Goal: Transaction & Acquisition: Book appointment/travel/reservation

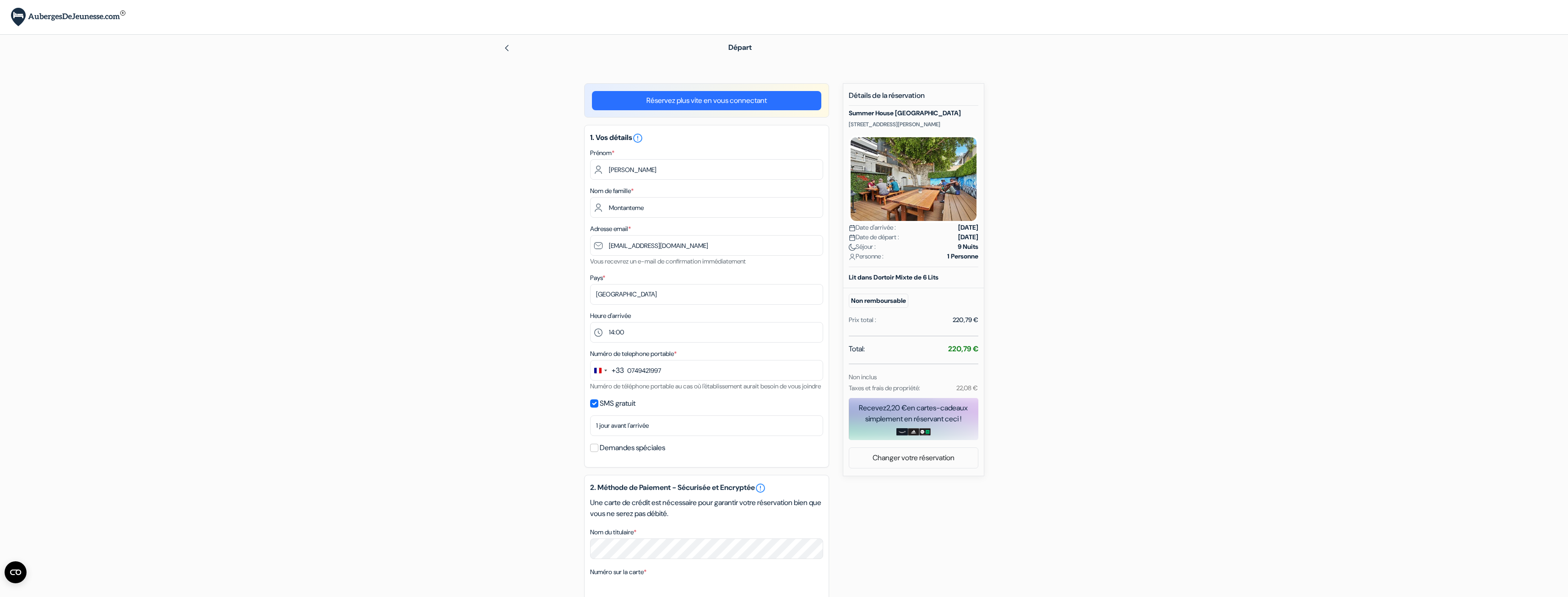
select select "14"
select select "12"
select select "2025"
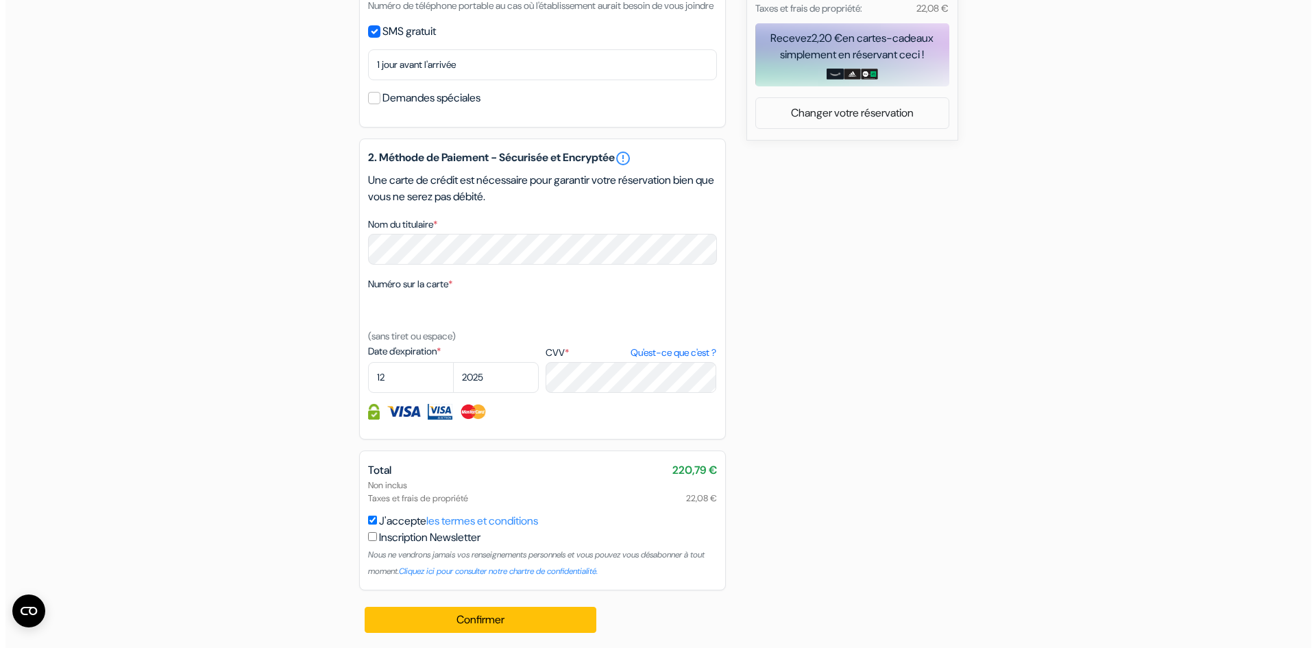
scroll to position [591, 0]
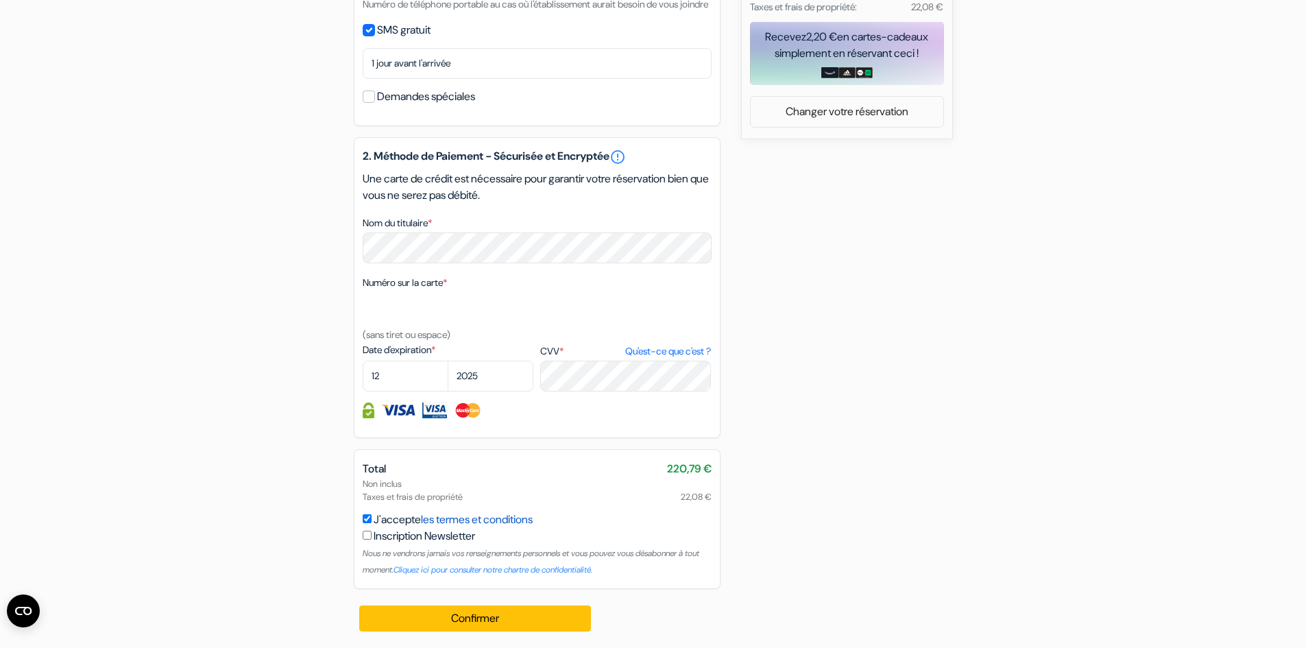
click at [493, 517] on link "les termes et conditions" at bounding box center [477, 519] width 112 height 14
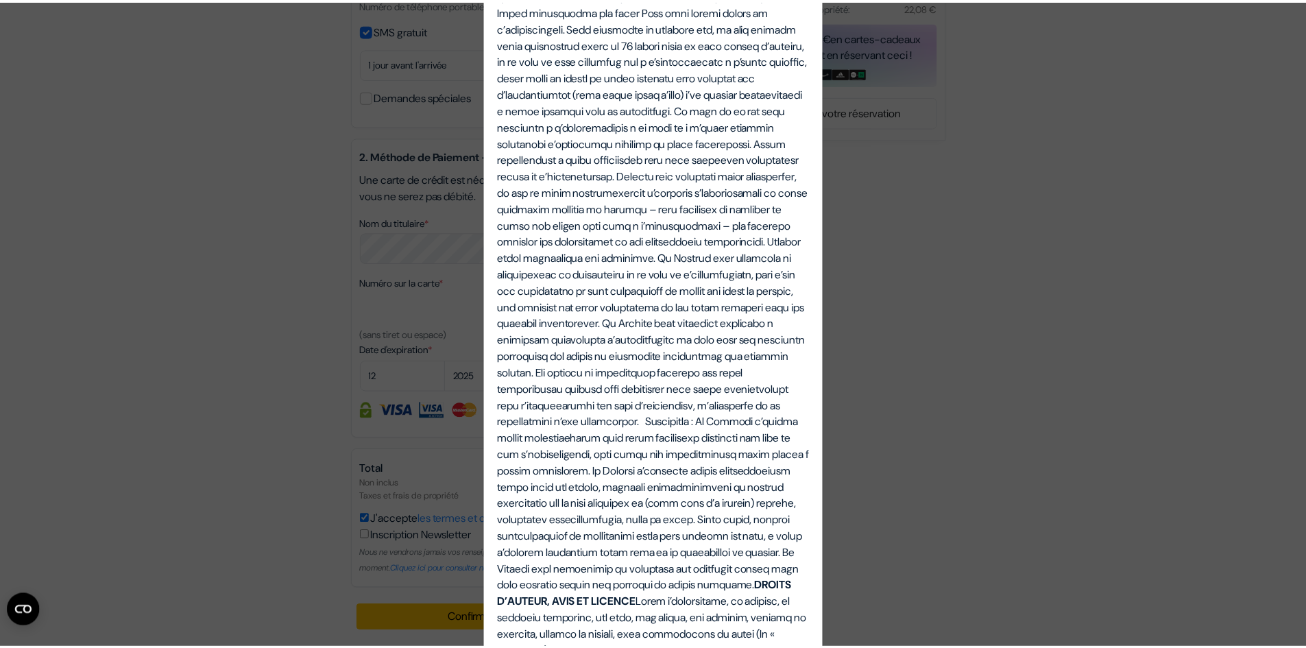
scroll to position [2193, 0]
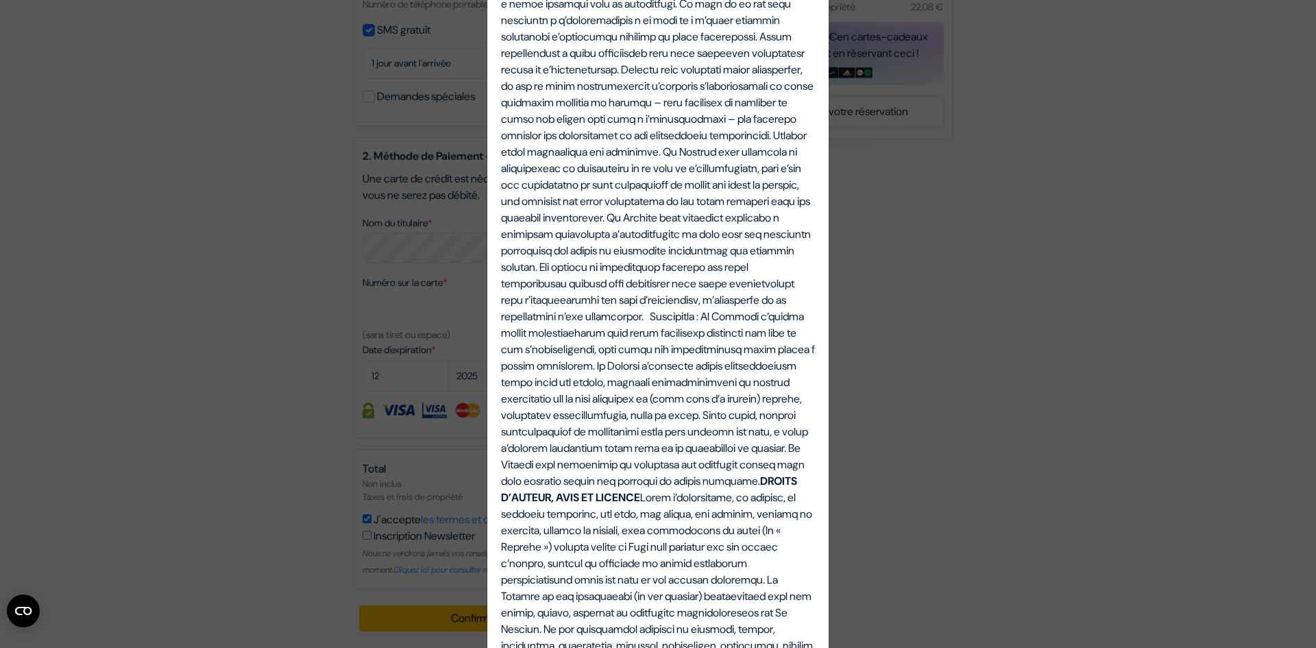
click at [1005, 454] on div "Termes et Conditions Termes et conditions pour les services fournis sur notre s…" at bounding box center [658, 324] width 1316 height 648
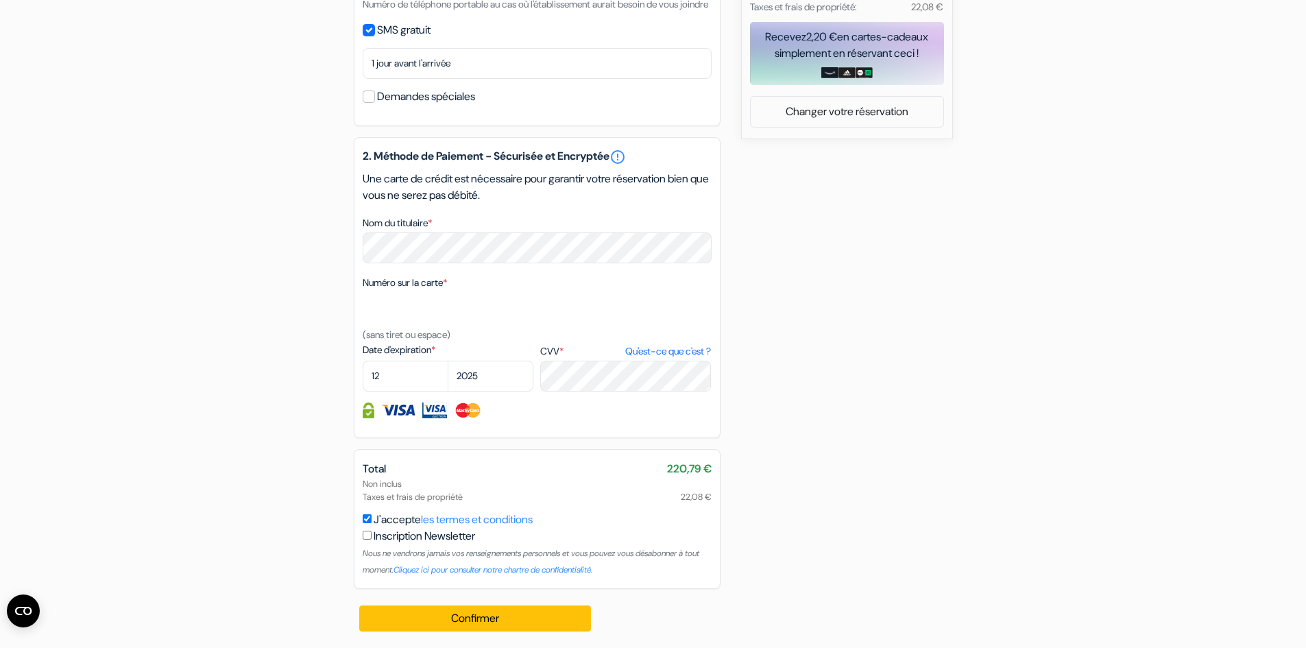
click at [991, 422] on div "add_box Summer House [GEOGRAPHIC_DATA] [STREET_ADDRESS] Détails de l'établissem…" at bounding box center [653, 98] width 905 height 1097
click at [948, 400] on div "add_box Summer House [GEOGRAPHIC_DATA] [STREET_ADDRESS] Détails de l'établissem…" at bounding box center [653, 98] width 905 height 1097
click at [498, 618] on button "Confirmer Loading..." at bounding box center [475, 618] width 232 height 26
click at [520, 615] on button "Confirmer Loading..." at bounding box center [475, 618] width 232 height 26
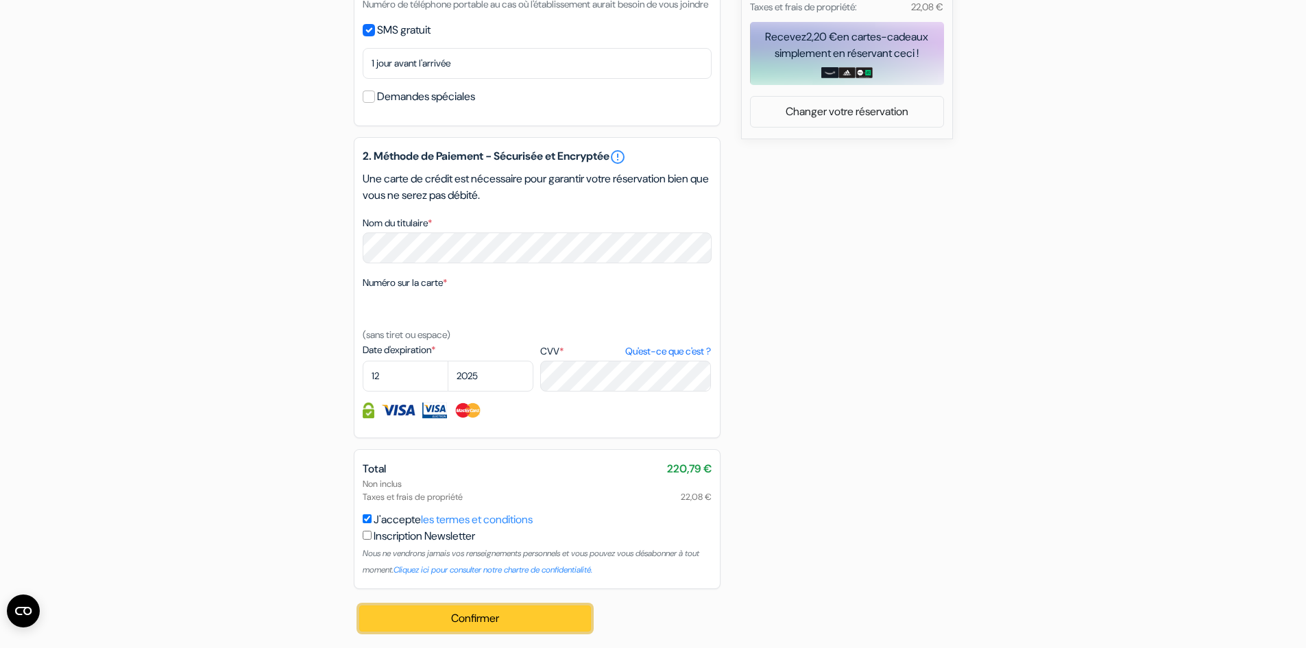
click at [506, 624] on button "Confirmer Loading..." at bounding box center [475, 618] width 232 height 26
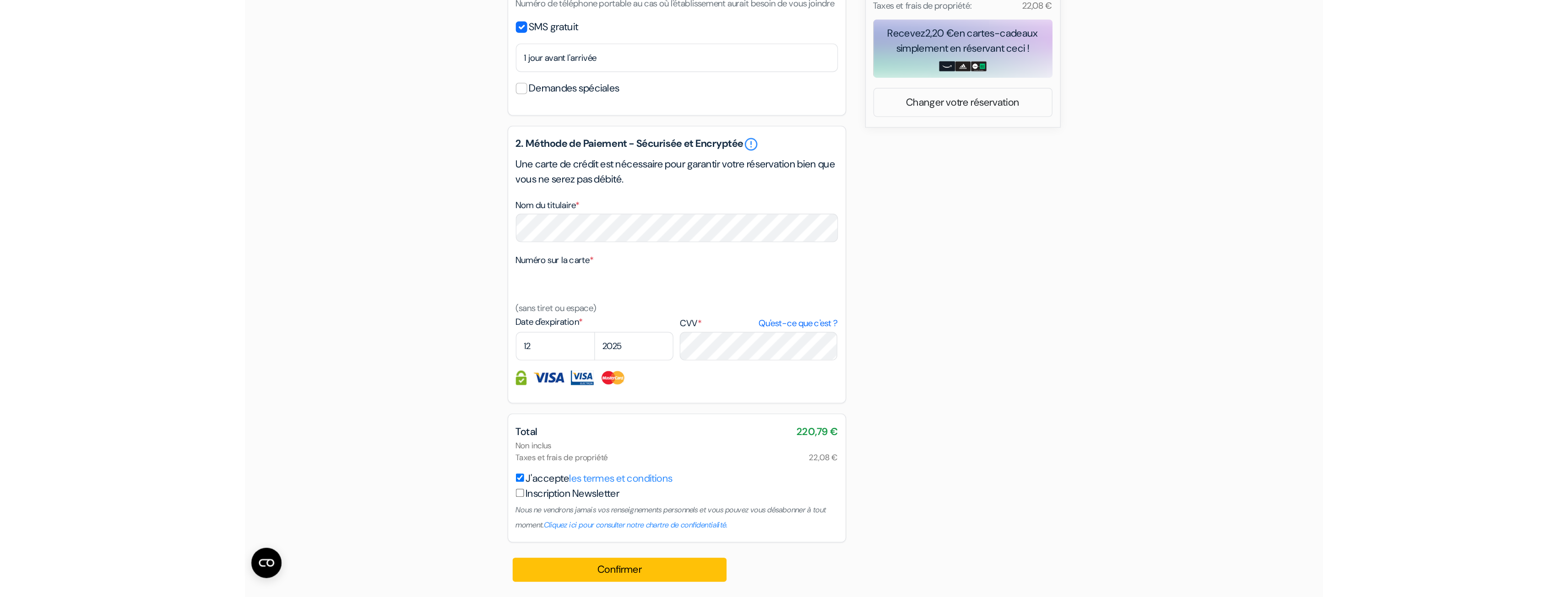
scroll to position [230, 0]
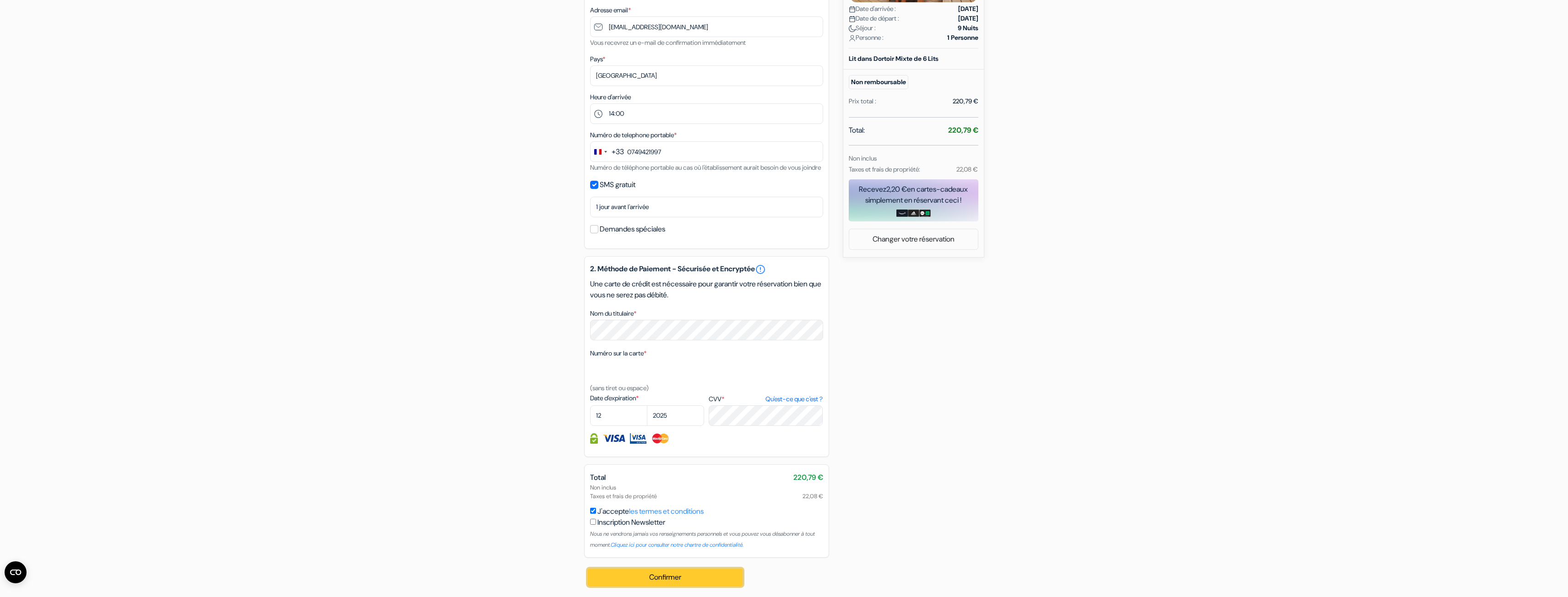
click at [681, 586] on button "Confirmer Loading..." at bounding box center [665, 578] width 155 height 17
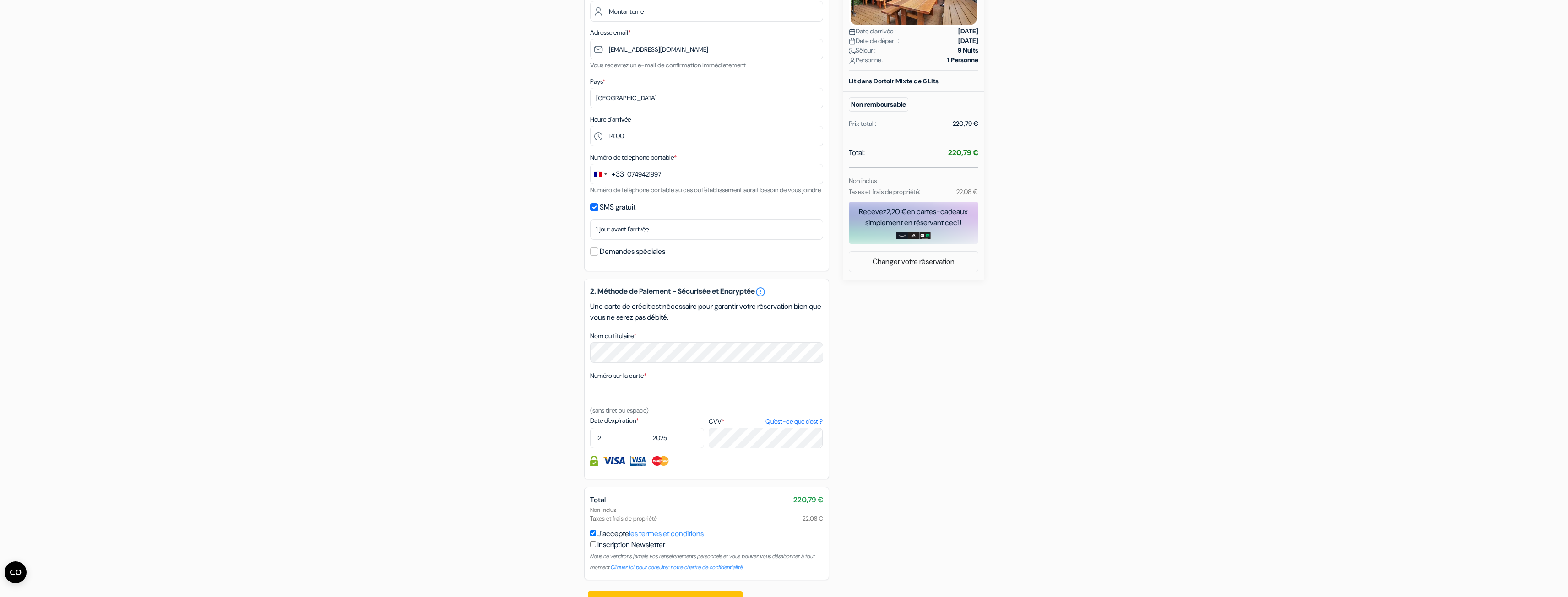
scroll to position [1, 0]
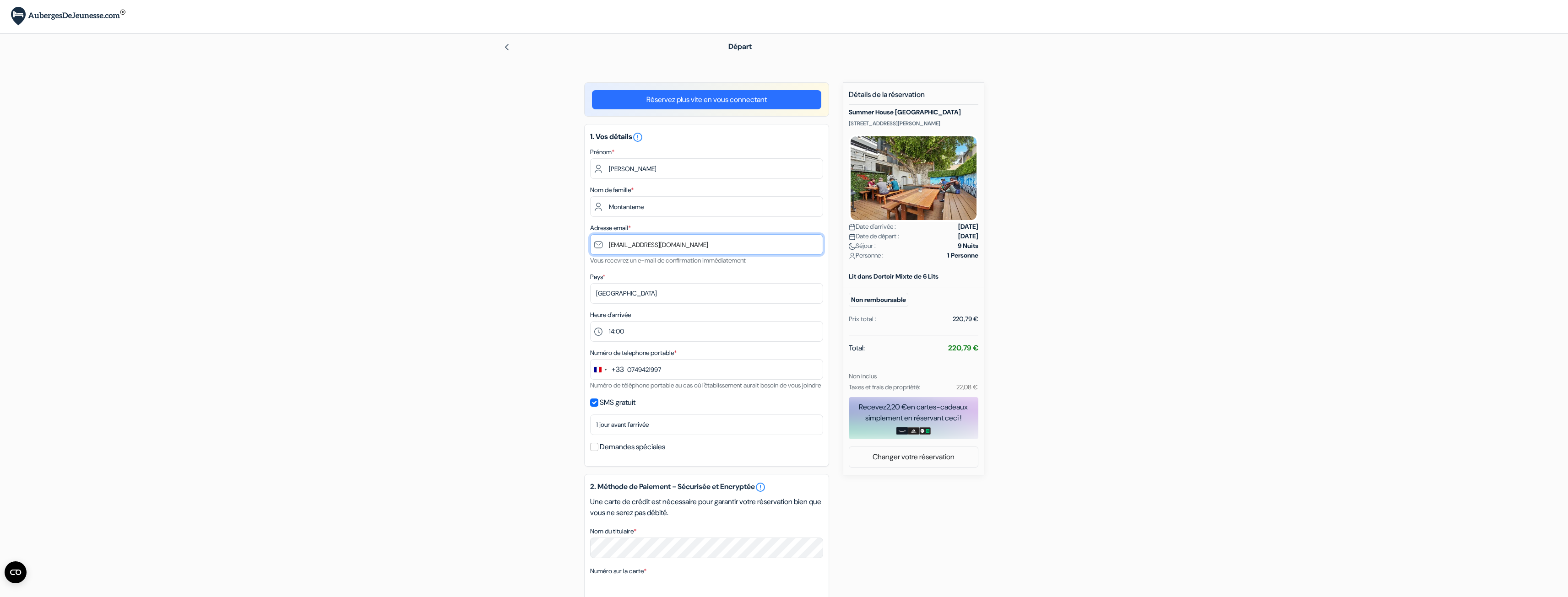
click at [608, 242] on input "[EMAIL_ADDRESS][DOMAIN_NAME]" at bounding box center [706, 244] width 233 height 21
click at [1124, 445] on form "Départ add_box Summer House Kings Cross 153 Forbes Street, Woolloomooloo, Sydne…" at bounding box center [784, 413] width 1568 height 759
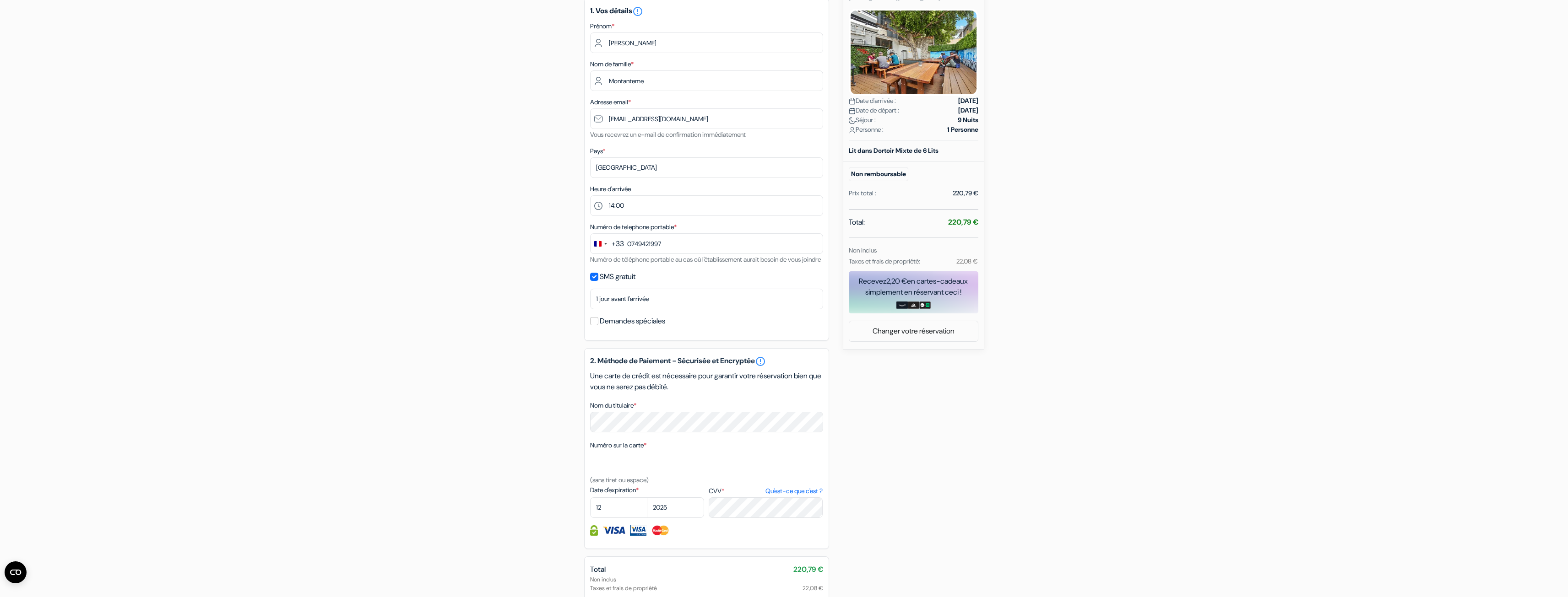
scroll to position [230, 0]
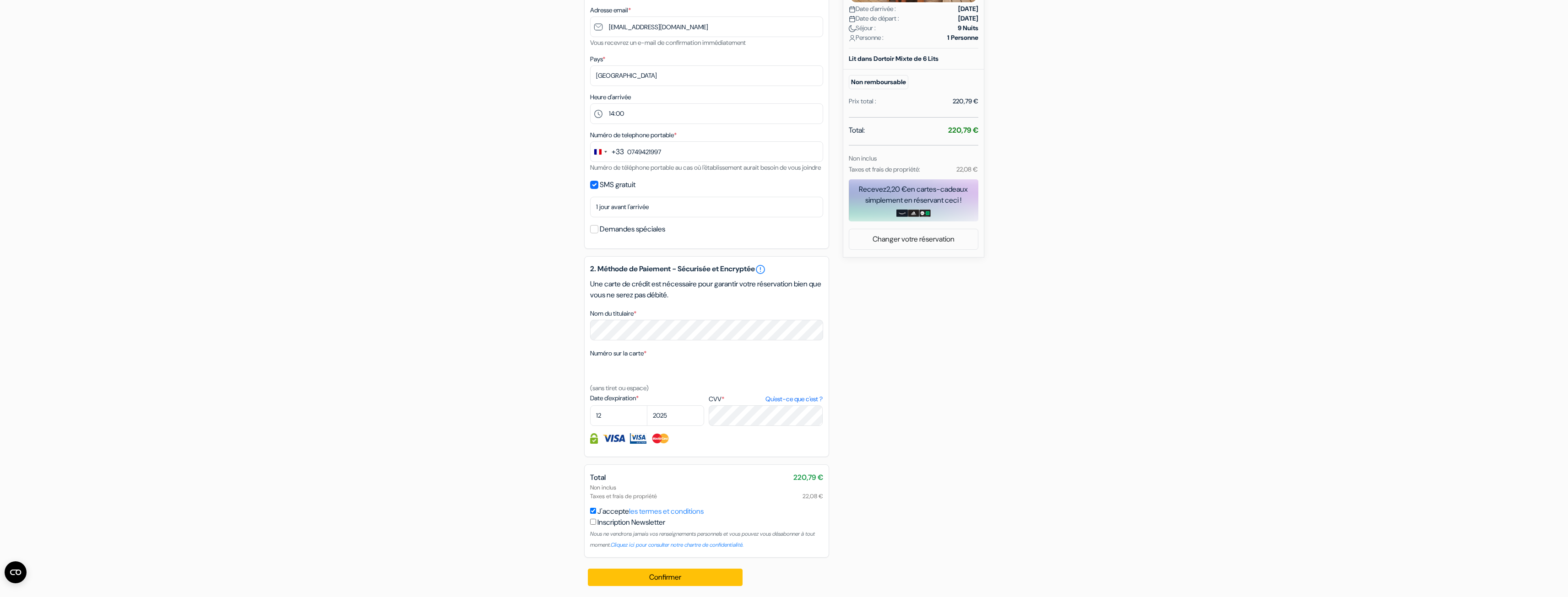
click at [594, 522] on input "checkbox" at bounding box center [593, 522] width 6 height 6
checkbox input "true"
click at [652, 572] on button "Confirmer Loading..." at bounding box center [665, 578] width 155 height 17
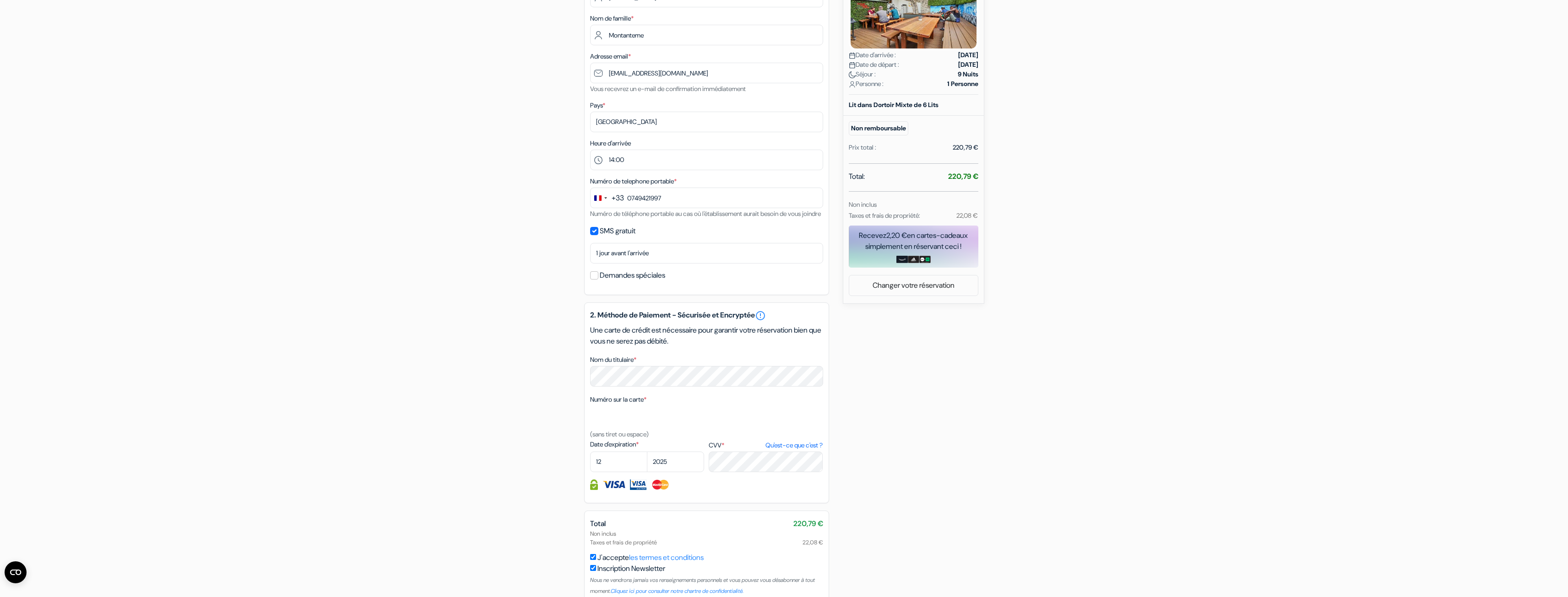
scroll to position [0, 0]
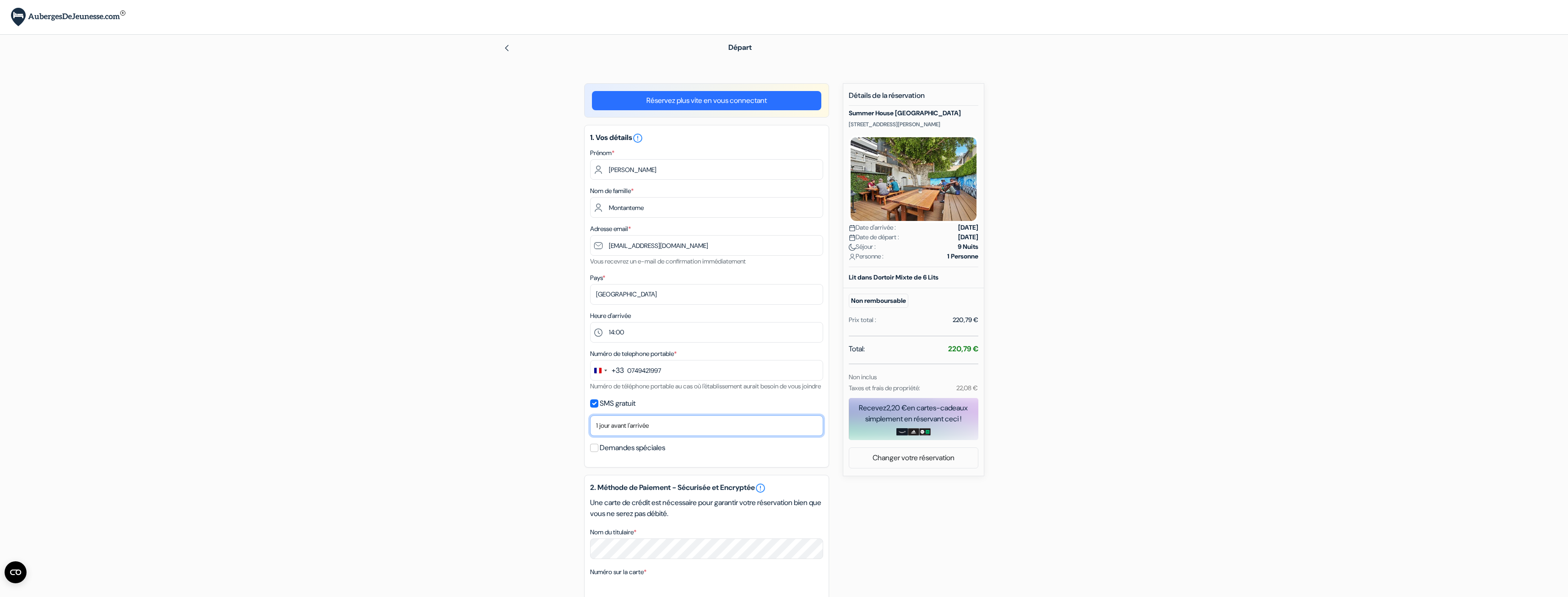
click at [658, 436] on select "Non merci Maintenant Le jour de votre arrivée 1 jour avant l'arrivée 2 jours av…" at bounding box center [706, 425] width 233 height 21
click at [590, 427] on select "Non merci Maintenant Le jour de votre arrivée 1 jour avant l'arrivée 2 jours av…" at bounding box center [706, 425] width 233 height 21
click at [671, 436] on select "Non merci Maintenant Le jour de votre arrivée 1 jour avant l'arrivée 2 jours av…" at bounding box center [706, 425] width 233 height 21
click at [957, 489] on div "add_box Summer House [GEOGRAPHIC_DATA] [STREET_ADDRESS] Détails de l'établissem…" at bounding box center [784, 449] width 605 height 733
click at [657, 435] on select "Non merci Maintenant Le jour de votre arrivée 1 jour avant l'arrivée 2 jours av…" at bounding box center [706, 425] width 233 height 21
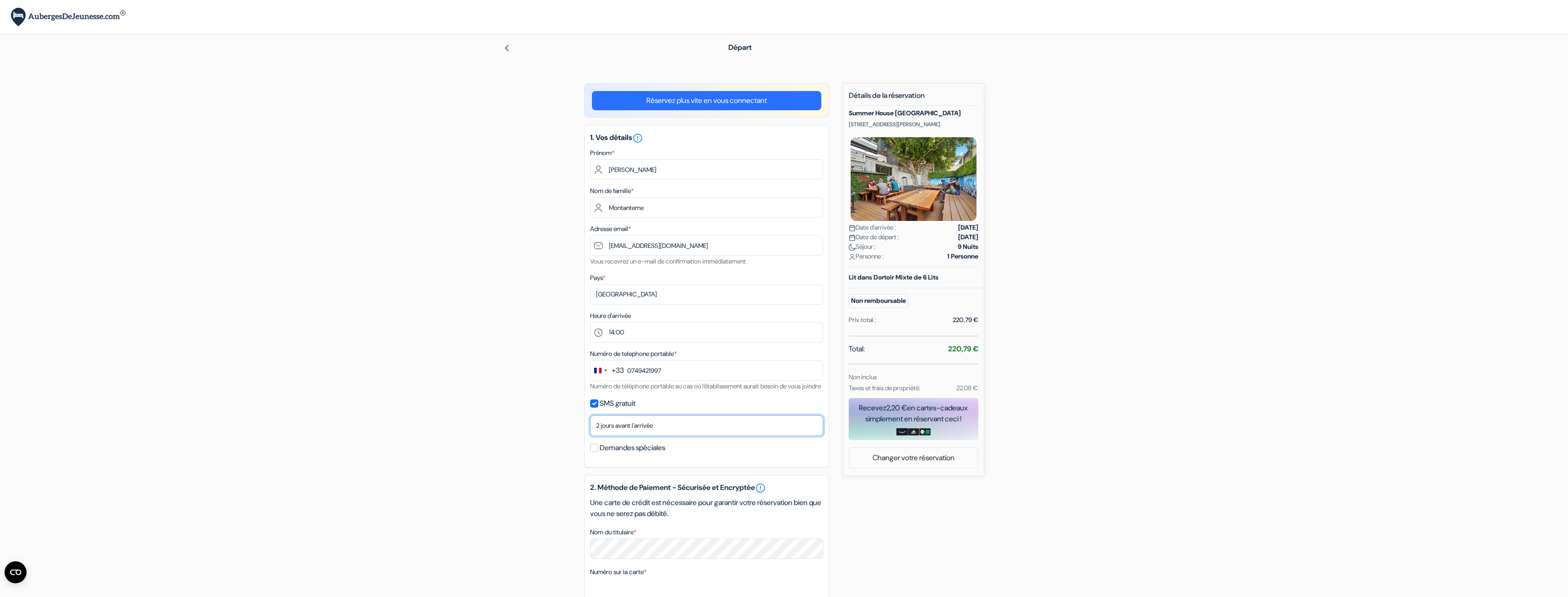
select select "3"
click at [590, 427] on select "Non merci Maintenant Le jour de votre arrivée 1 jour avant l'arrivée 2 jours av…" at bounding box center [706, 425] width 233 height 21
click at [1086, 434] on div "add_box Summer House [GEOGRAPHIC_DATA] [STREET_ADDRESS] Détails de l'établissem…" at bounding box center [784, 449] width 605 height 733
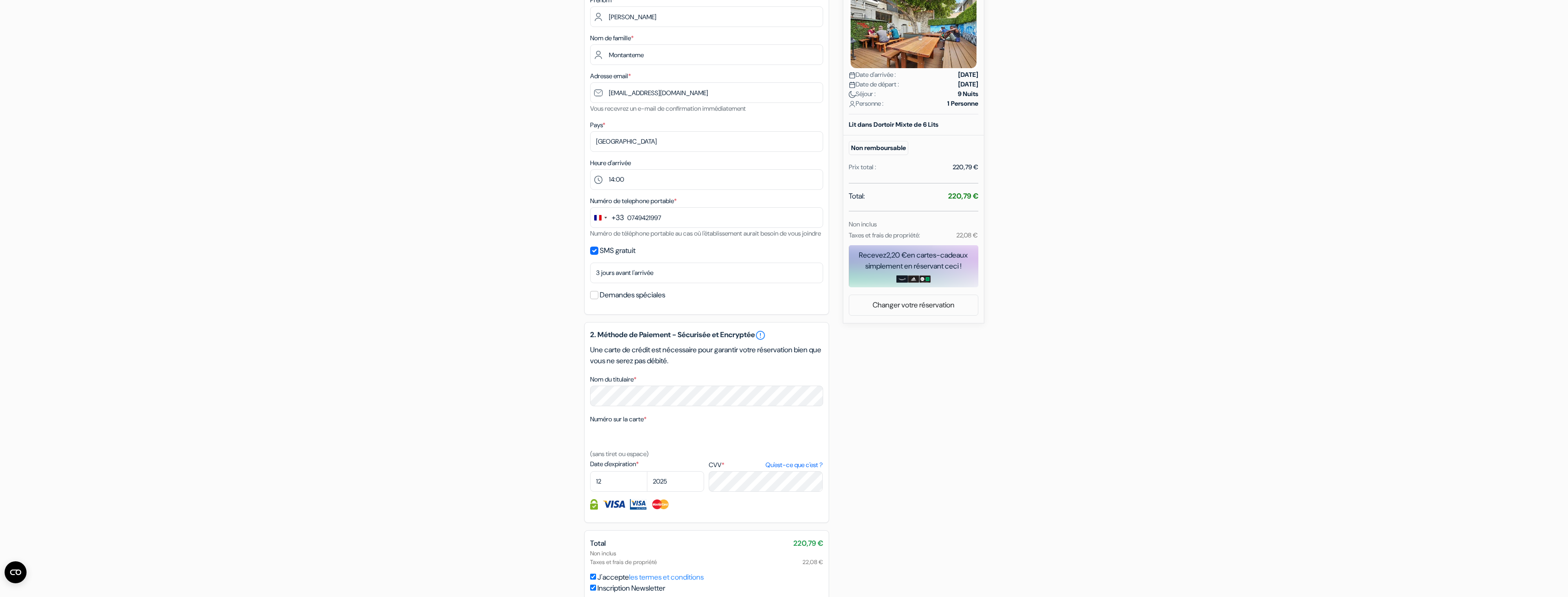
scroll to position [229, 0]
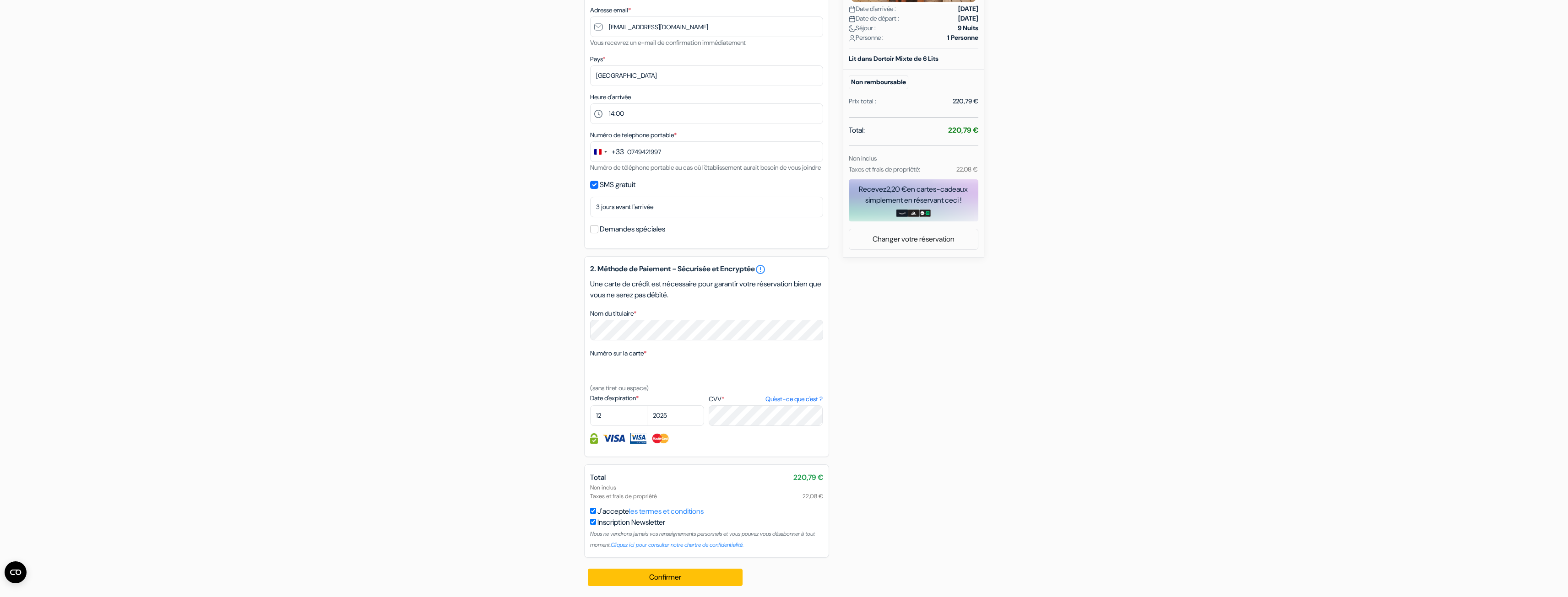
click at [937, 356] on div "add_box Summer House [GEOGRAPHIC_DATA] [STREET_ADDRESS] Détails de l'établissem…" at bounding box center [784, 230] width 605 height 733
click at [670, 575] on button "Confirmer Loading..." at bounding box center [665, 578] width 155 height 17
click at [691, 580] on button "Confirmer Loading..." at bounding box center [665, 578] width 155 height 17
click at [658, 582] on button "Confirmer Loading..." at bounding box center [665, 578] width 155 height 17
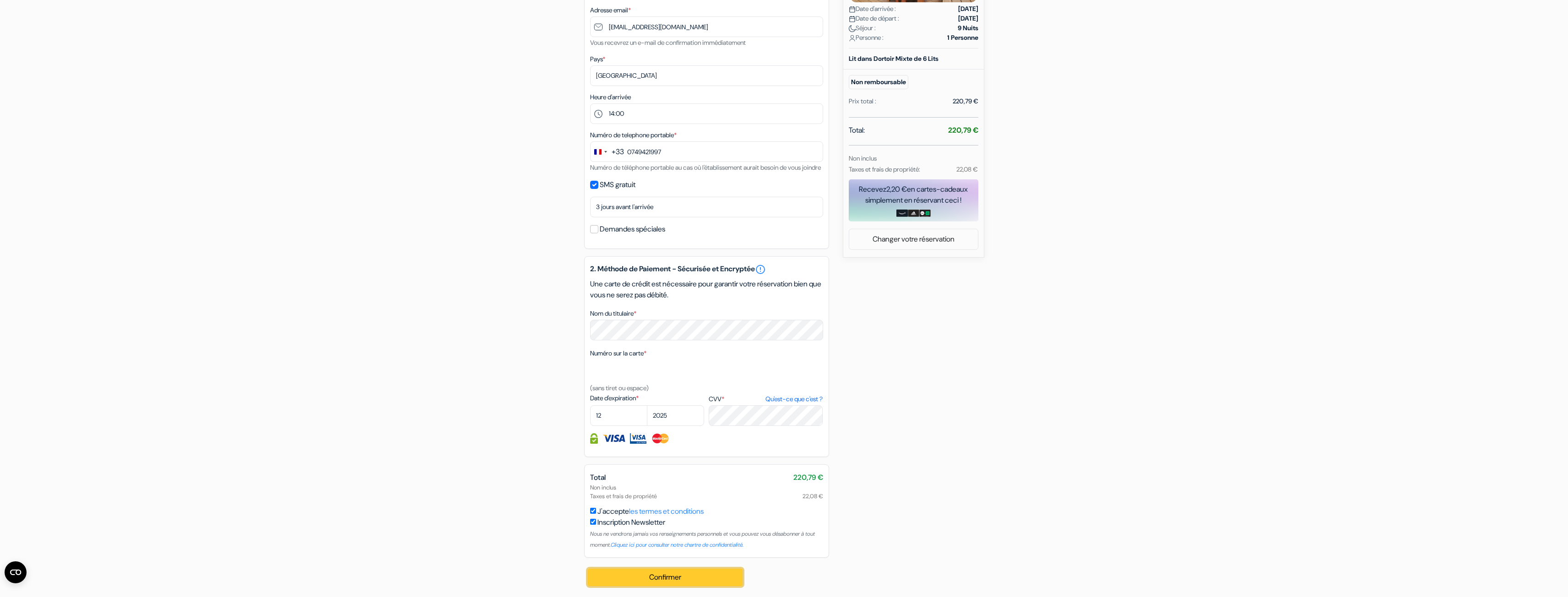
click at [642, 580] on button "Confirmer Loading..." at bounding box center [665, 578] width 155 height 17
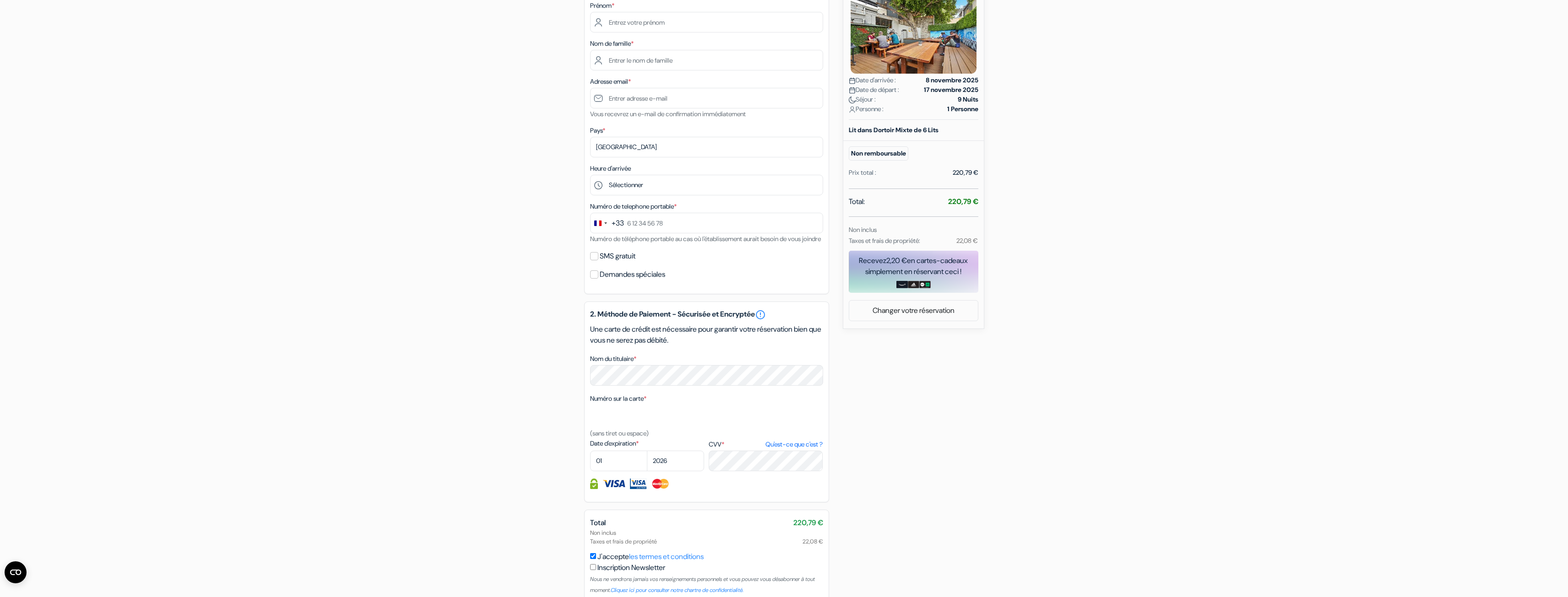
scroll to position [21, 0]
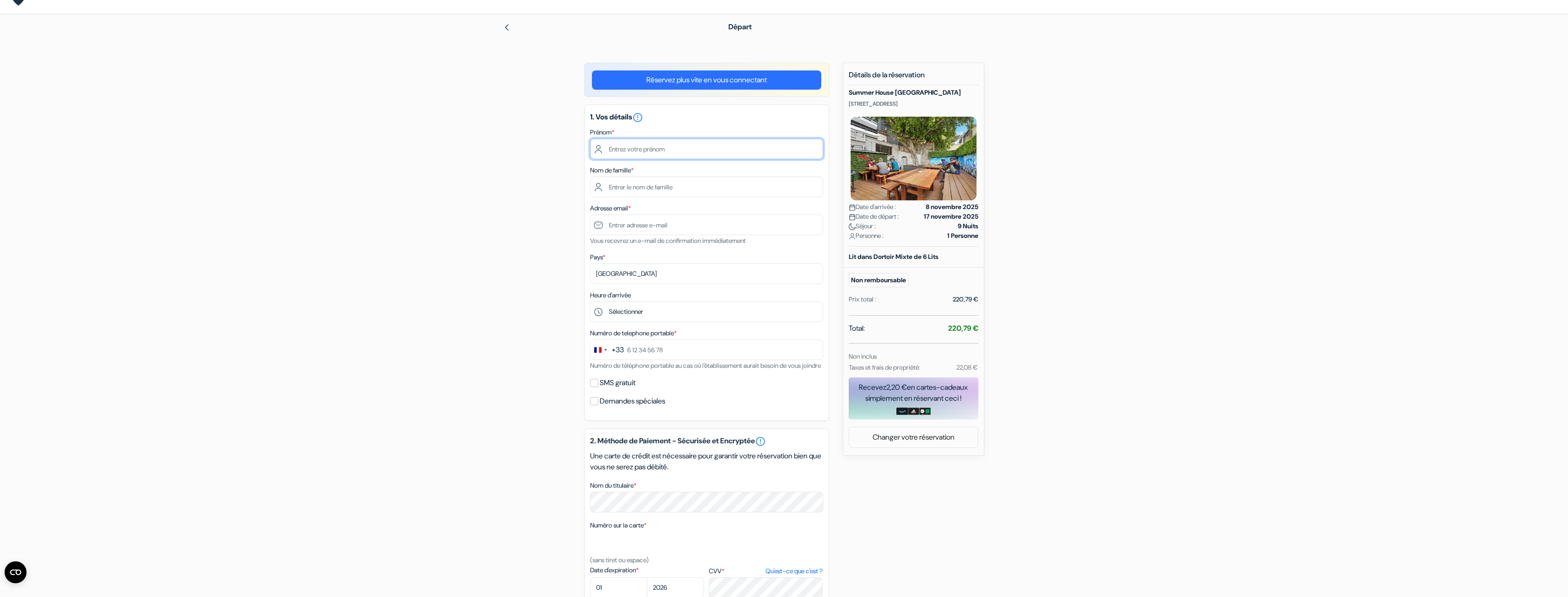
click at [672, 145] on input "text" at bounding box center [706, 149] width 233 height 21
type input "[PERSON_NAME]"
type input "Montanteme"
type input "[EMAIL_ADDRESS][DOMAIN_NAME]"
type input "0749421997"
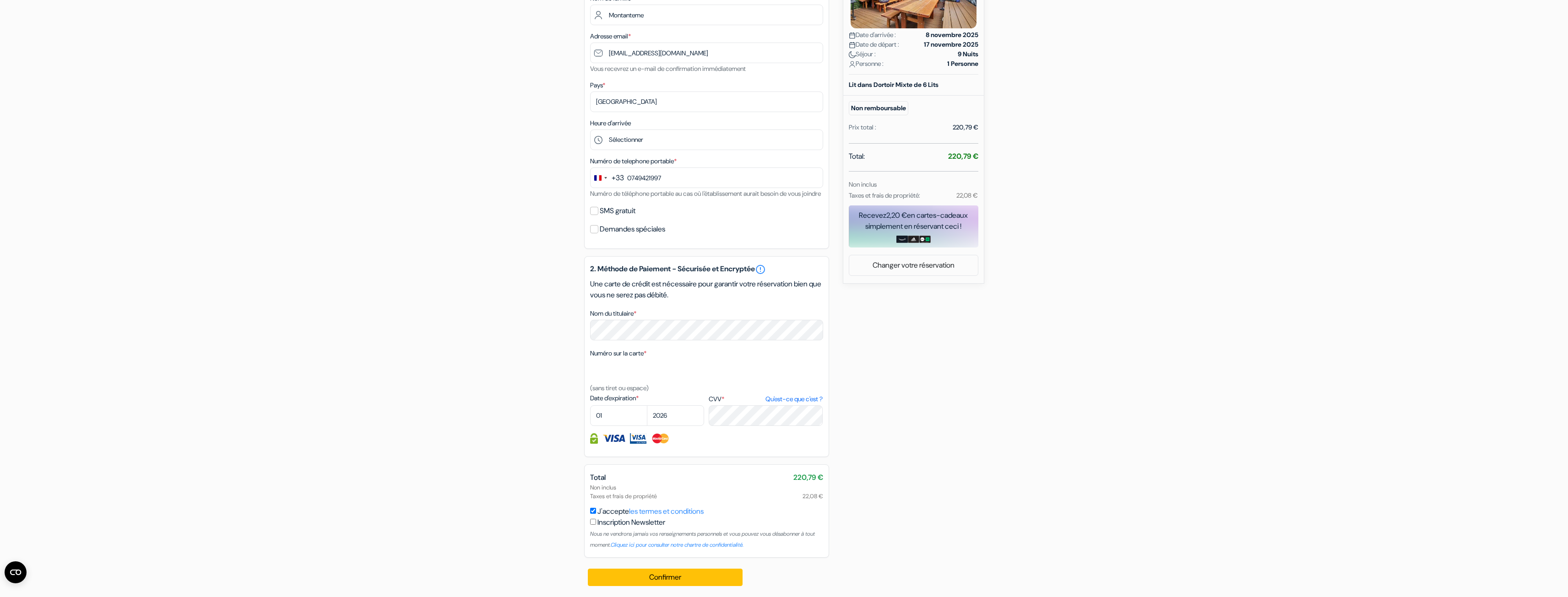
scroll to position [204, 0]
click at [627, 420] on select "01 02 03 04 05 06 07 08 09 10 11 12" at bounding box center [619, 415] width 57 height 21
select select "12"
click at [590, 405] on select "01 02 03 04 05 06 07 08 09 10 11 12" at bounding box center [619, 415] width 57 height 21
click at [663, 422] on select "2025 2026 2027 2028 2029 2030 2031 2032 2033 2034 2035 2036 2037 2038 2039 2040…" at bounding box center [675, 415] width 57 height 21
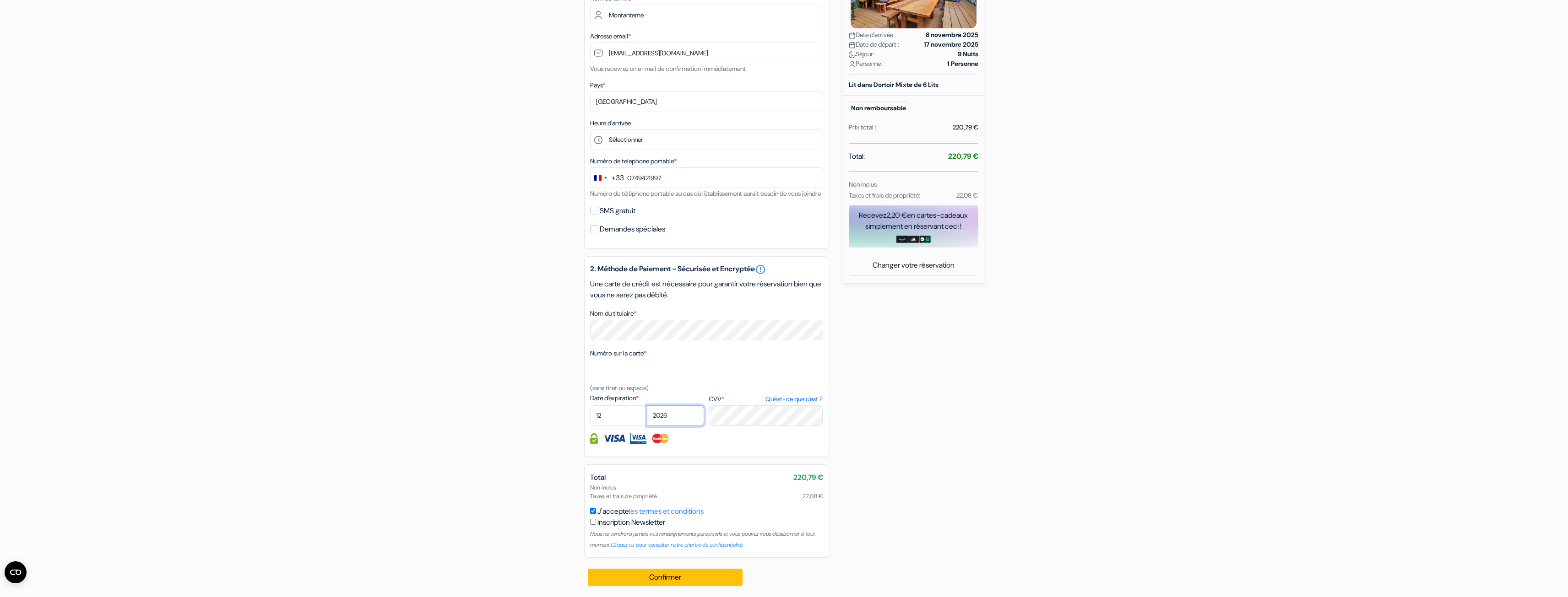
select select "2025"
click at [647, 405] on select "2025 2026 2027 2028 2029 2030 2031 2032 2033 2034 2035 2036 2037 2038 2039 2040…" at bounding box center [675, 415] width 57 height 21
click at [902, 508] on div "add_box Summer House [GEOGRAPHIC_DATA] [STREET_ADDRESS] Détails de l'établissem…" at bounding box center [784, 244] width 605 height 707
click at [716, 582] on button "Confirmer Loading..." at bounding box center [665, 578] width 155 height 17
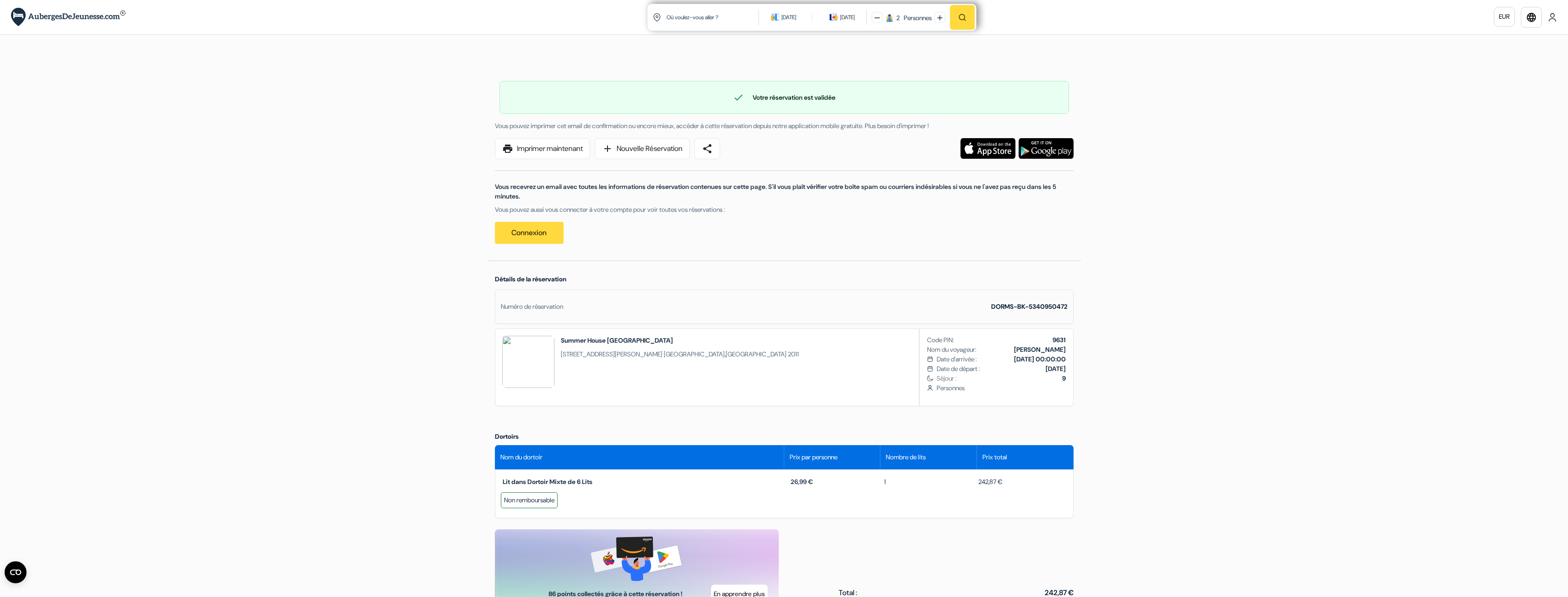
click at [542, 284] on div "Détails de la réservation Numéro de réservation DORMS-BK-5340950472 Summer Hous…" at bounding box center [784, 343] width 593 height 164
click at [542, 283] on span "Détails de la réservation" at bounding box center [530, 279] width 71 height 8
click at [544, 282] on span "Détails de la réservation" at bounding box center [530, 279] width 71 height 8
click at [549, 349] on img at bounding box center [528, 362] width 52 height 52
click at [1014, 361] on b "8 novembre 2025 00:00:00" at bounding box center [1040, 359] width 51 height 8
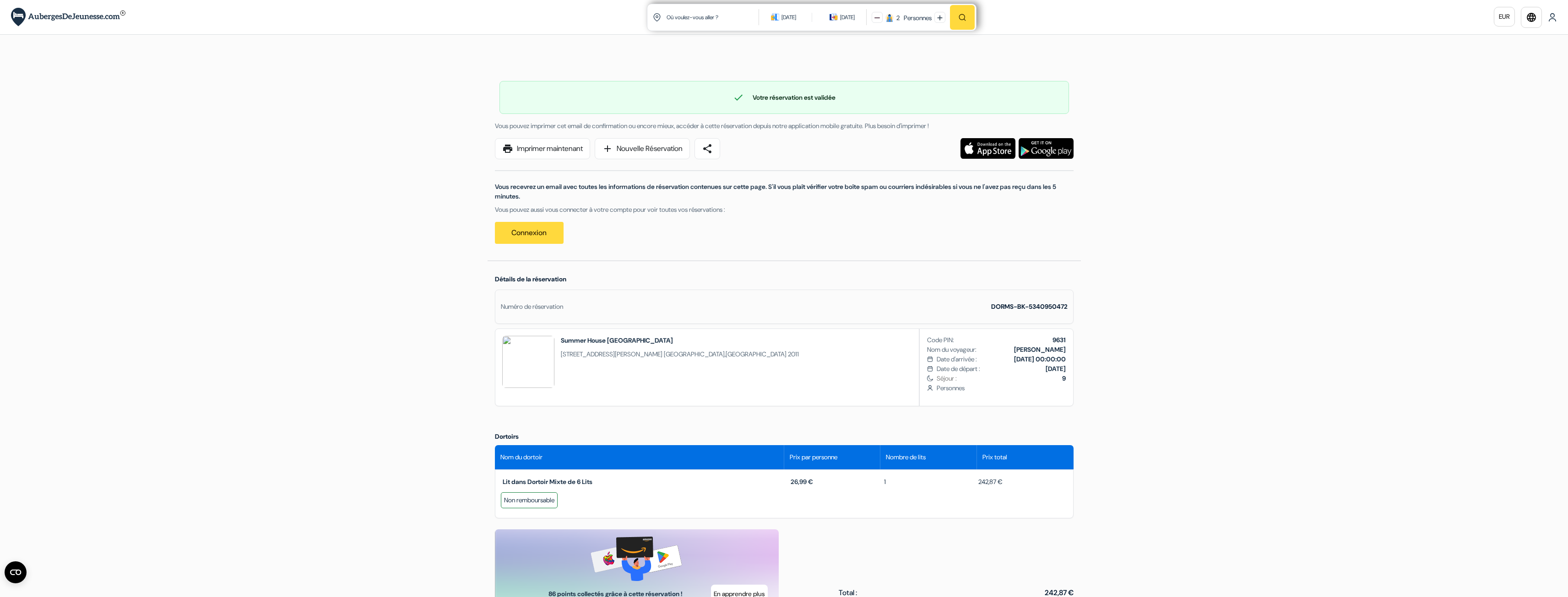
click at [1112, 358] on div "Langue Fermer Monnaie Fermer Télécharger l'application" at bounding box center [784, 515] width 1568 height 1030
click at [1061, 383] on span "Personnes" at bounding box center [1001, 388] width 129 height 9
click at [520, 236] on link "Connexion" at bounding box center [529, 232] width 69 height 22
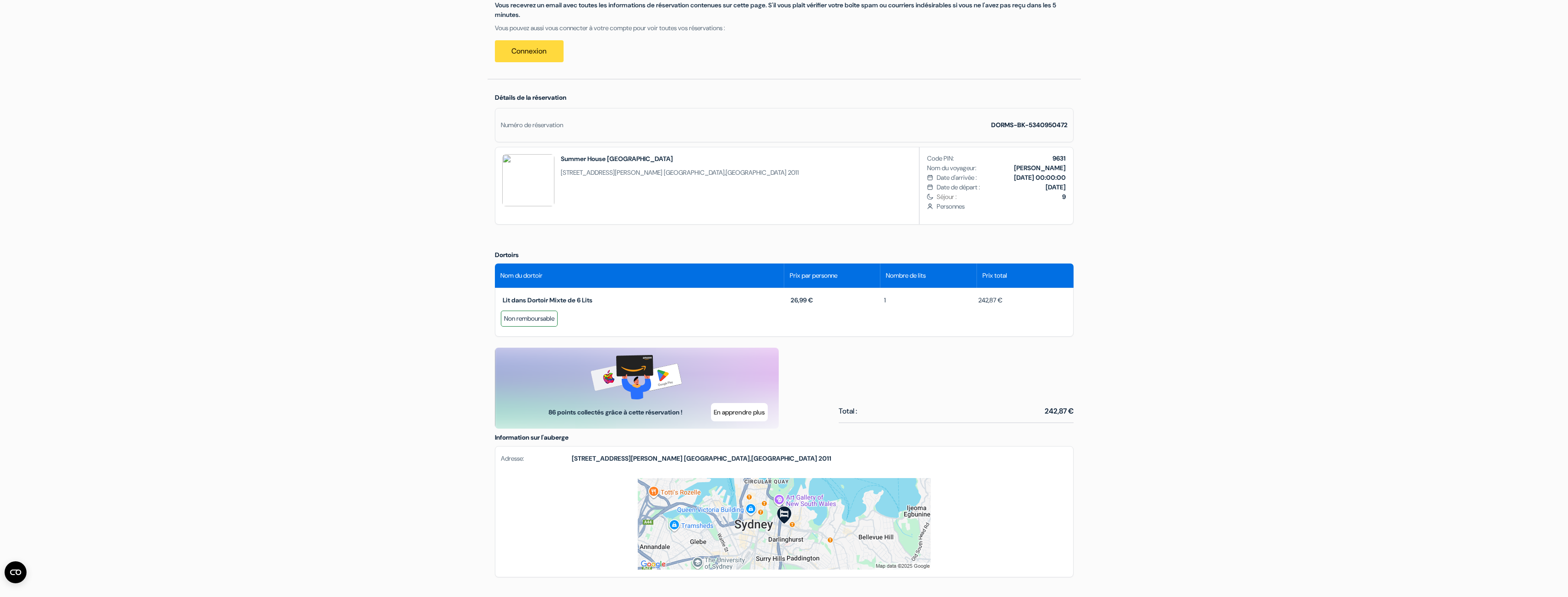
scroll to position [183, 0]
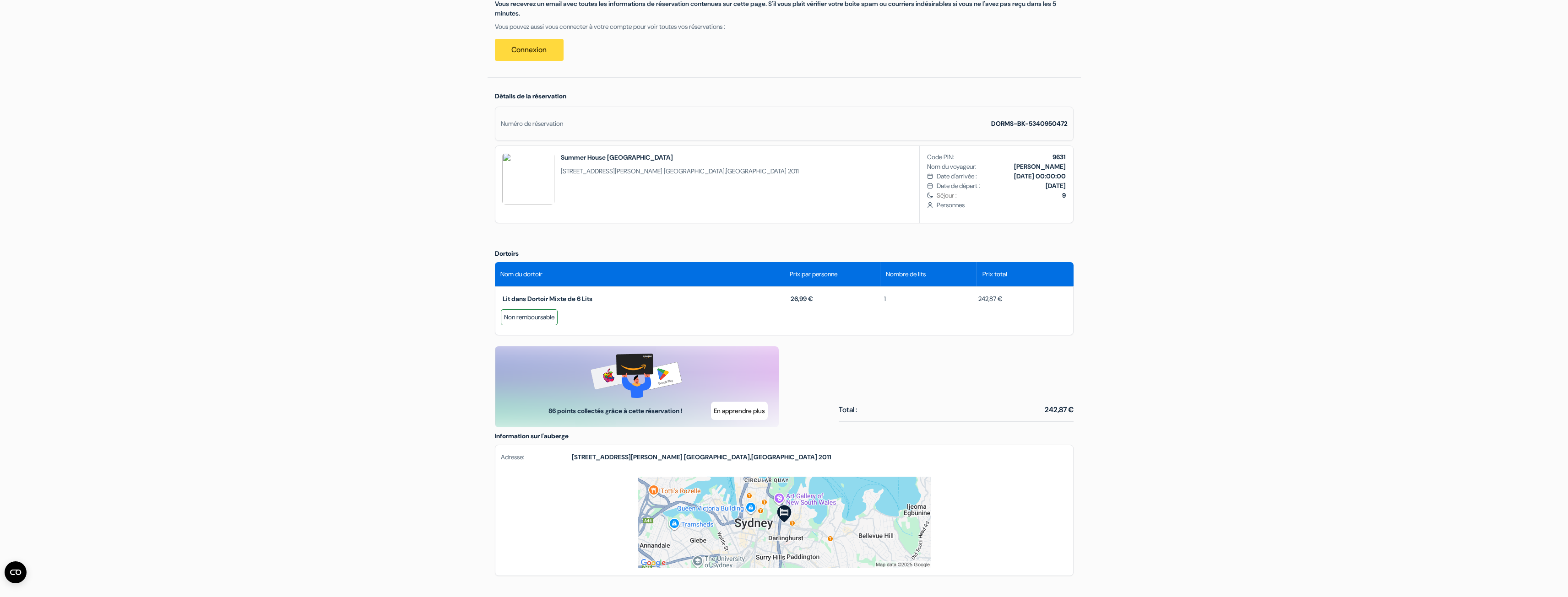
drag, startPoint x: 978, startPoint y: 302, endPoint x: 1031, endPoint y: 308, distance: 53.3
click at [1026, 307] on div "Lit dans Dortoir Mixte de 6 Lits 26,99 € 1 242,87 € Non remboursable" at bounding box center [784, 311] width 579 height 49
click at [1107, 325] on div "Langue Fermer Monnaie Fermer Télécharger l'application" at bounding box center [784, 332] width 1568 height 1030
drag, startPoint x: 1042, startPoint y: 409, endPoint x: 1101, endPoint y: 407, distance: 59.0
click at [1101, 407] on div "Langue Fermer Monnaie Fermer Télécharger l'application" at bounding box center [784, 332] width 1568 height 1030
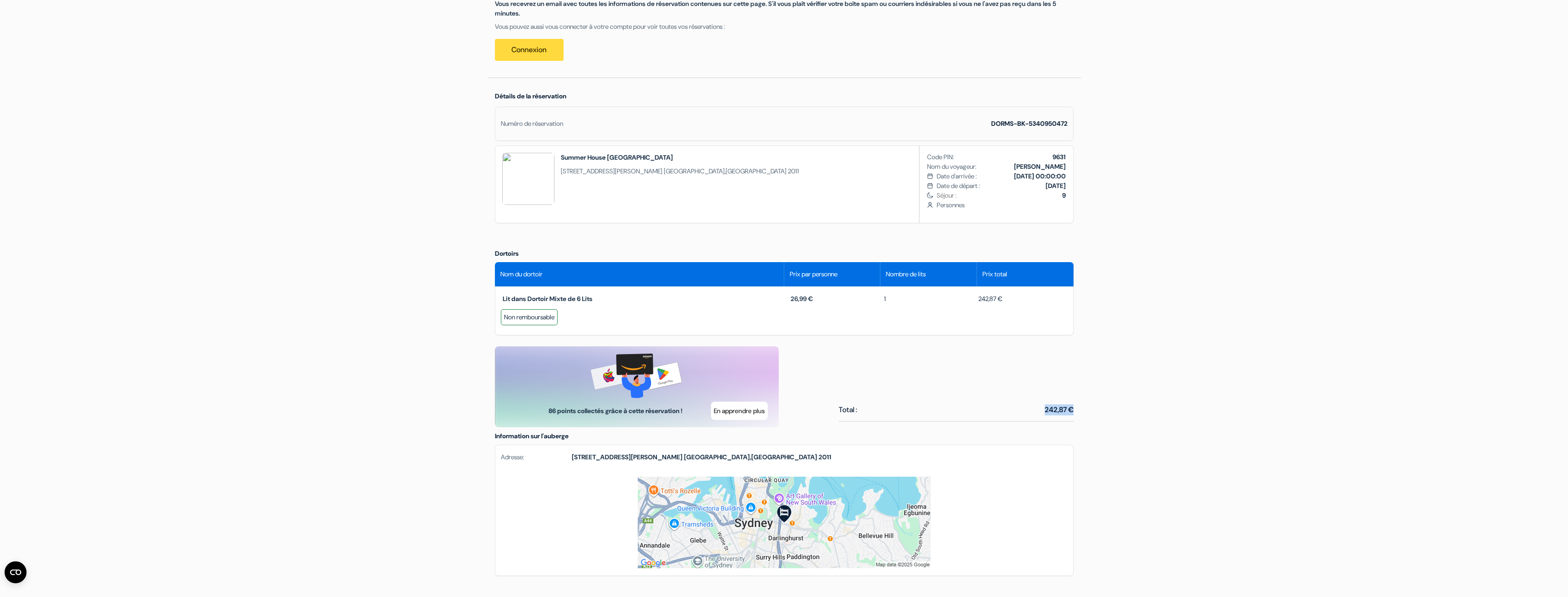
click at [1101, 407] on div "Langue Fermer Monnaie Fermer Télécharger l'application" at bounding box center [784, 332] width 1568 height 1030
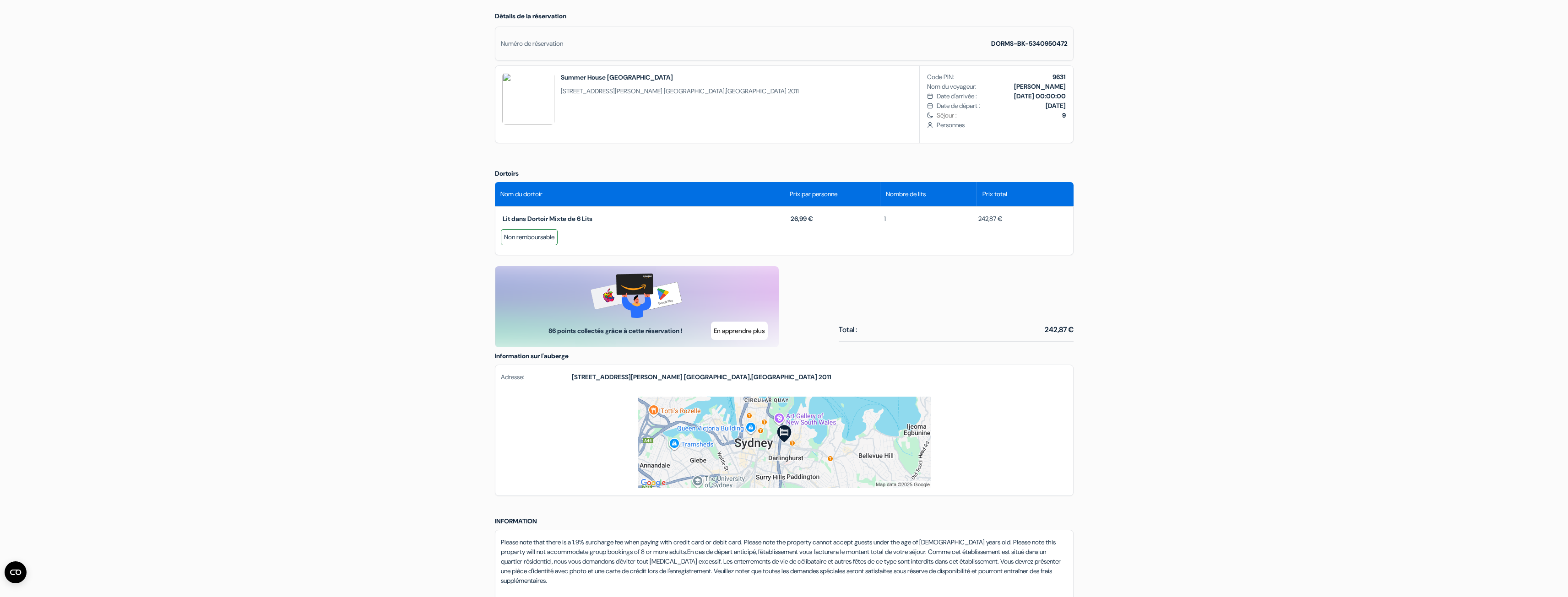
scroll to position [274, 0]
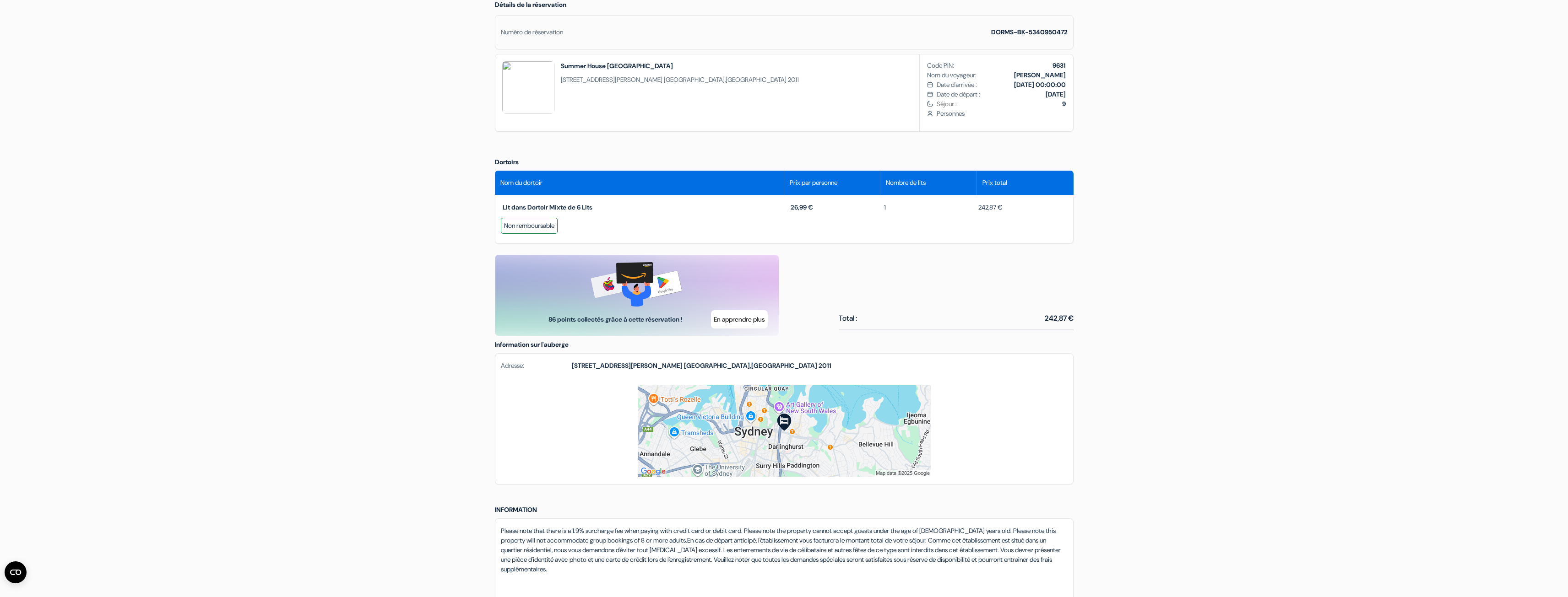
drag, startPoint x: 981, startPoint y: 211, endPoint x: 1018, endPoint y: 210, distance: 37.0
click at [1018, 210] on div "242,87 €" at bounding box center [1020, 208] width 94 height 9
click at [1020, 227] on div "Non remboursable" at bounding box center [784, 226] width 567 height 18
drag, startPoint x: 978, startPoint y: 210, endPoint x: 1011, endPoint y: 209, distance: 33.0
click at [1011, 209] on div "242,87 €" at bounding box center [1020, 208] width 94 height 9
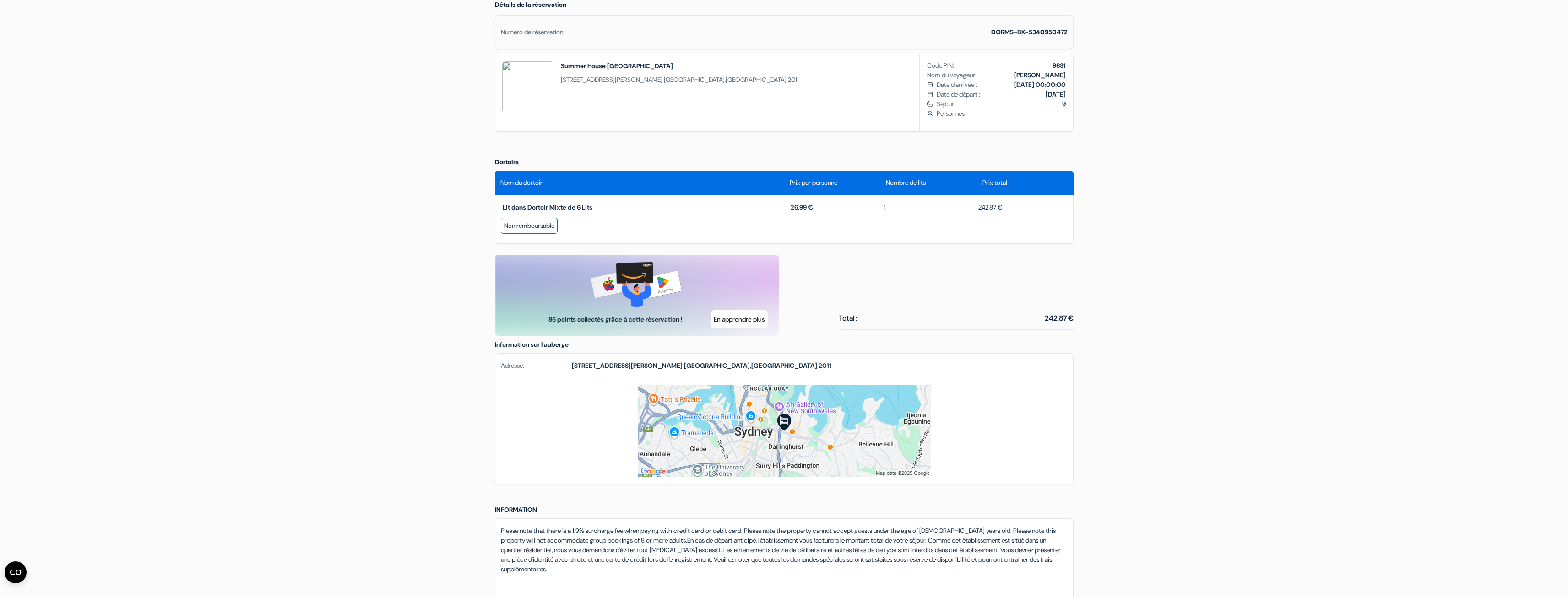
click at [1011, 209] on div "242,87 €" at bounding box center [1020, 208] width 94 height 9
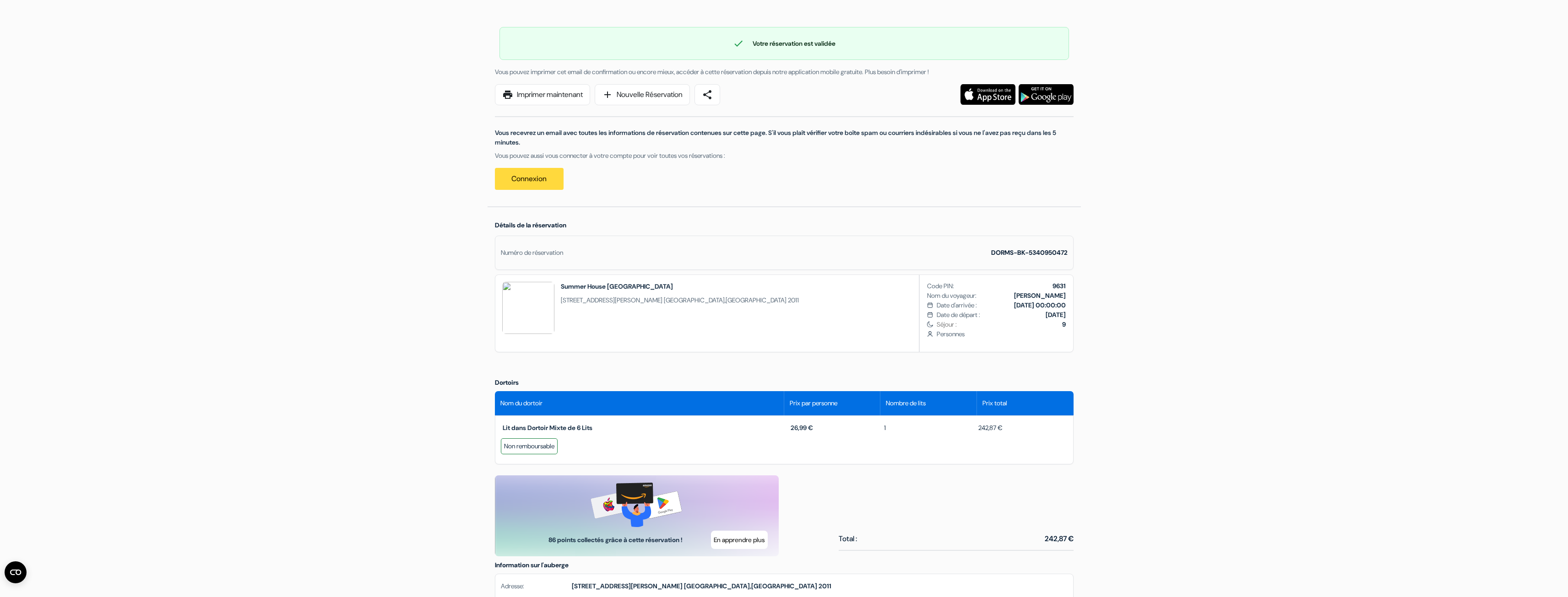
scroll to position [46, 0]
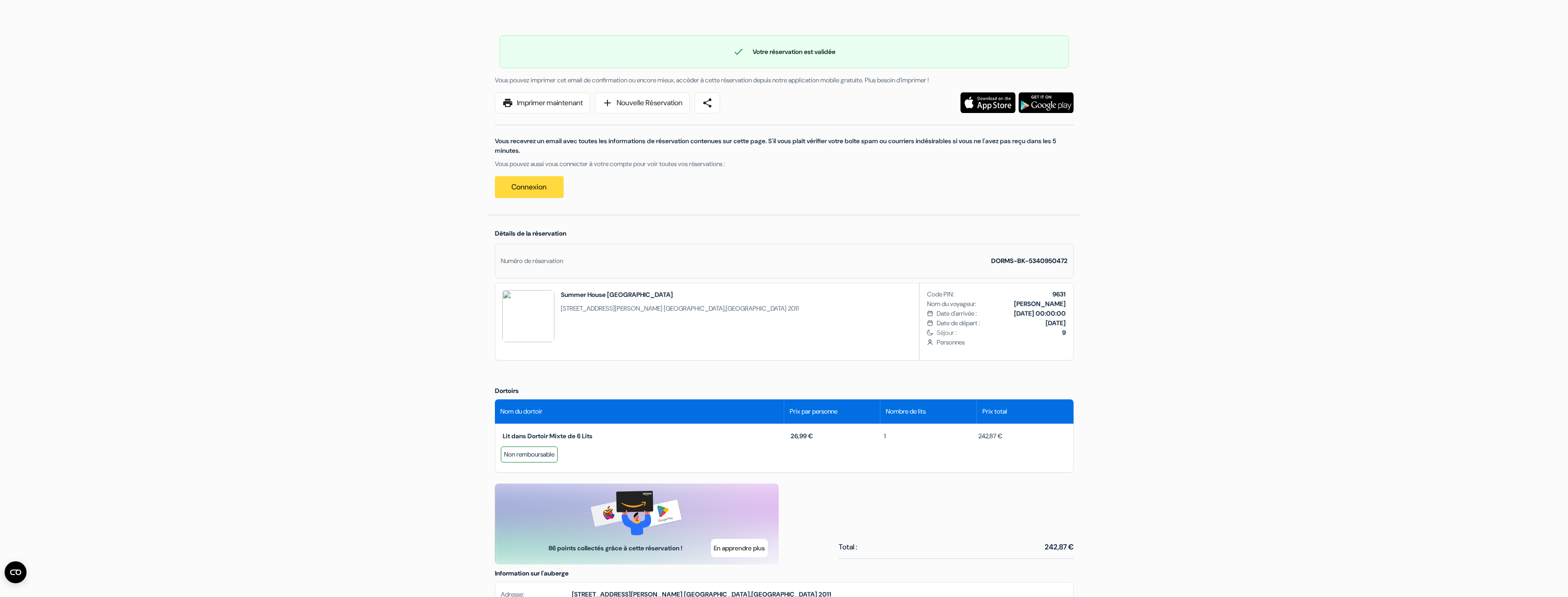
click at [631, 299] on div "Summer House Kings Cross 153 Forbes Street, Woolloomooloo Sydney , Australia 20…" at bounding box center [680, 319] width 238 height 57
click at [806, 306] on div "Summer House Kings Cross 153 Forbes Street, Woolloomooloo Sydney , Australia 20…" at bounding box center [784, 322] width 579 height 78
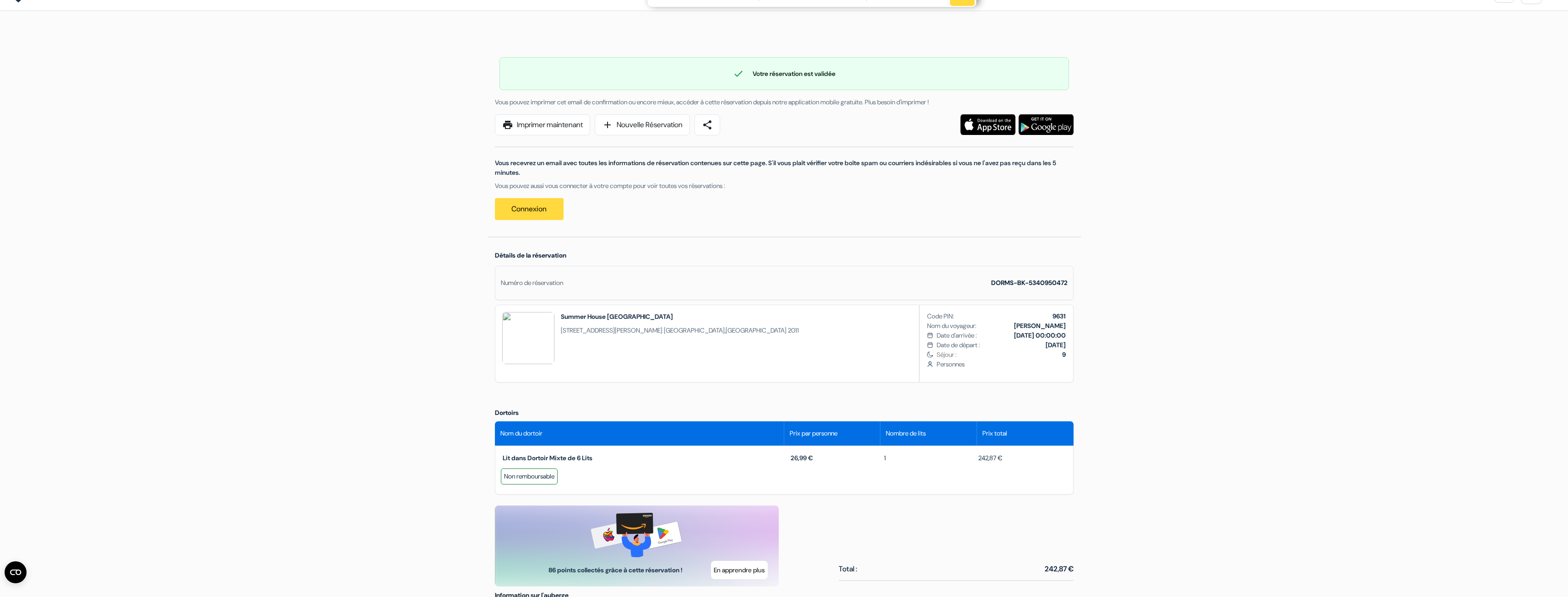
scroll to position [0, 0]
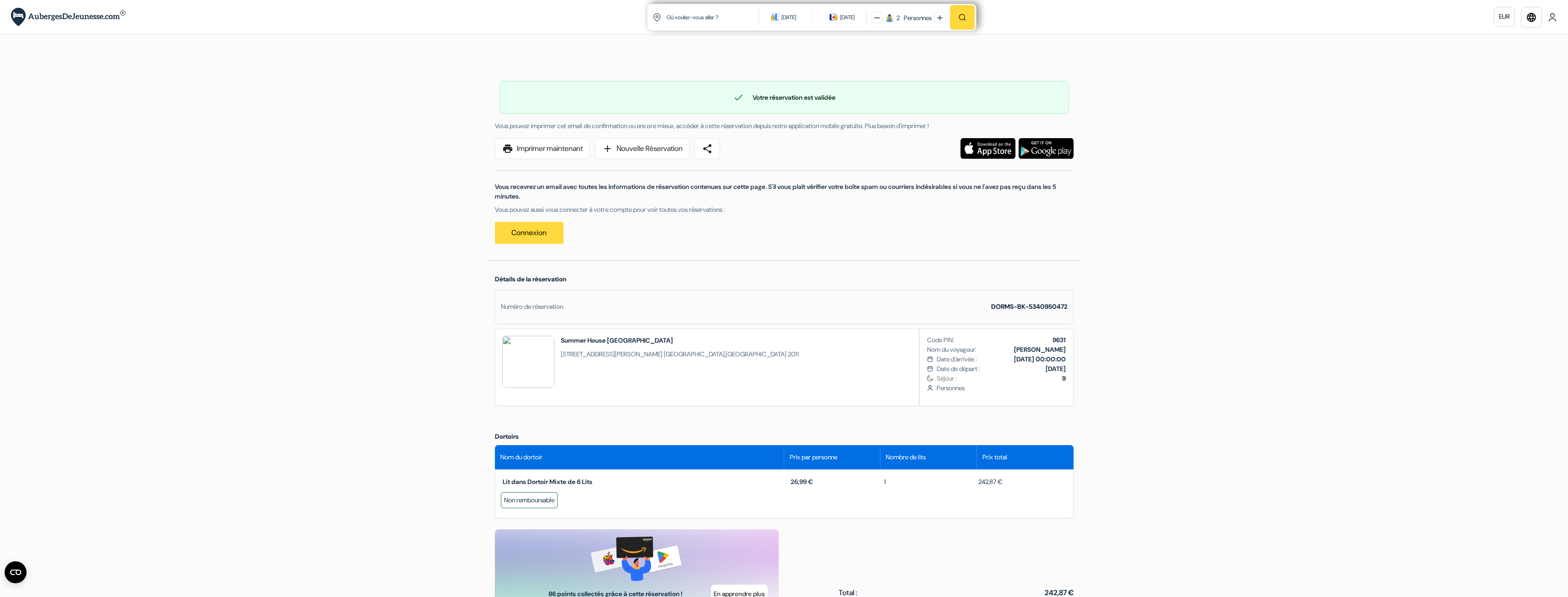
click at [803, 97] on div "check Votre réservation est validée" at bounding box center [784, 97] width 569 height 11
click at [524, 306] on div "Numéro de réservation" at bounding box center [532, 307] width 62 height 9
click at [532, 235] on link "Connexion" at bounding box center [529, 232] width 69 height 22
